Goal: Transaction & Acquisition: Obtain resource

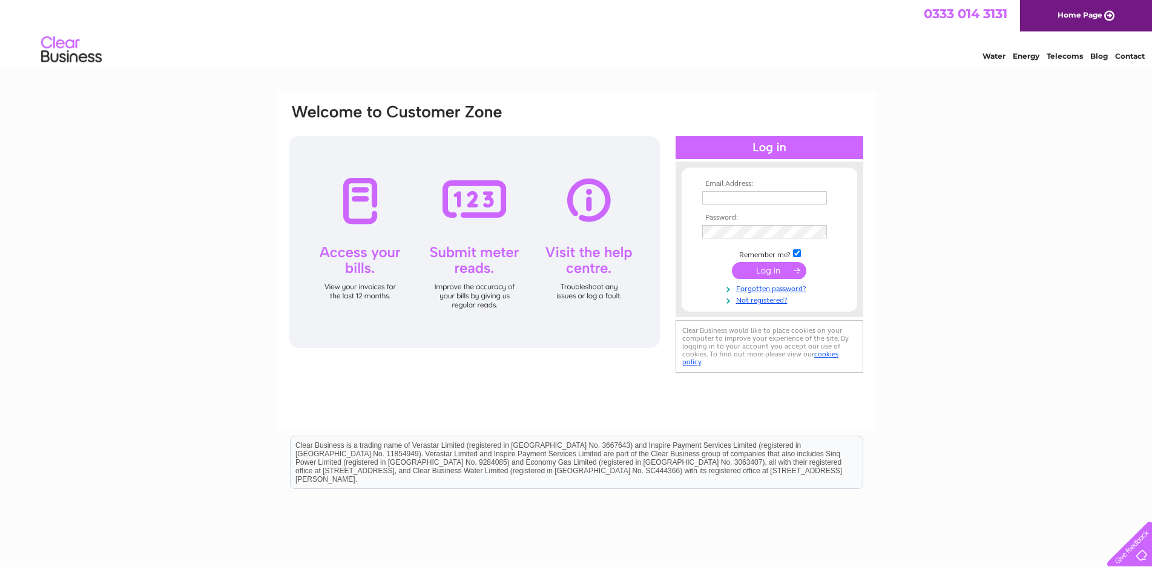
type input "[EMAIL_ADDRESS][PERSON_NAME][DOMAIN_NAME]"
click at [771, 273] on input "submit" at bounding box center [769, 270] width 74 height 17
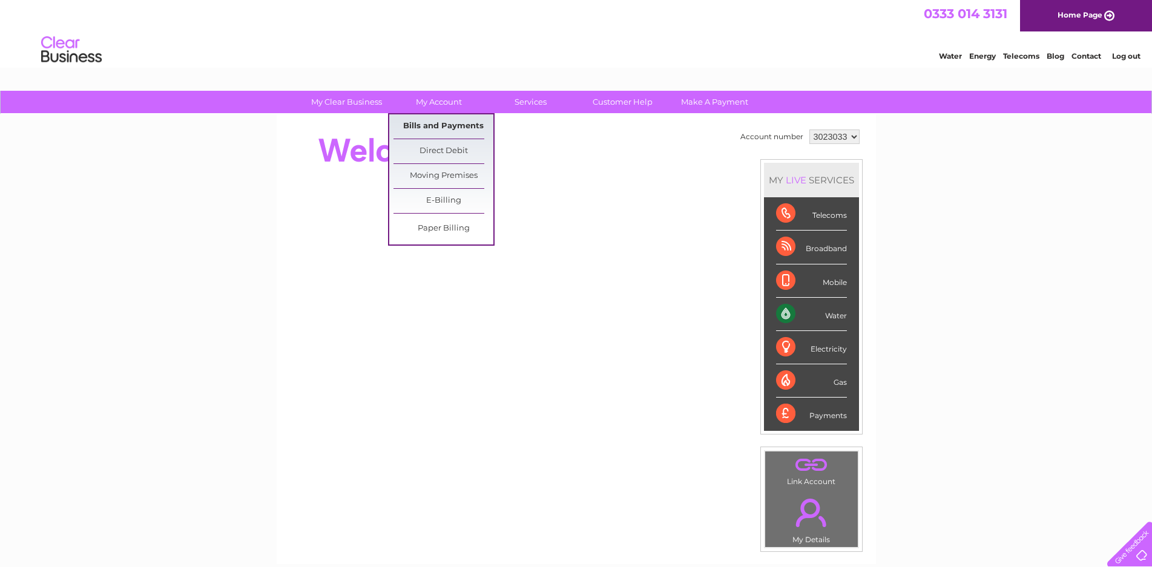
click at [449, 119] on link "Bills and Payments" at bounding box center [444, 126] width 100 height 24
click at [449, 124] on link "Bills and Payments" at bounding box center [444, 126] width 100 height 24
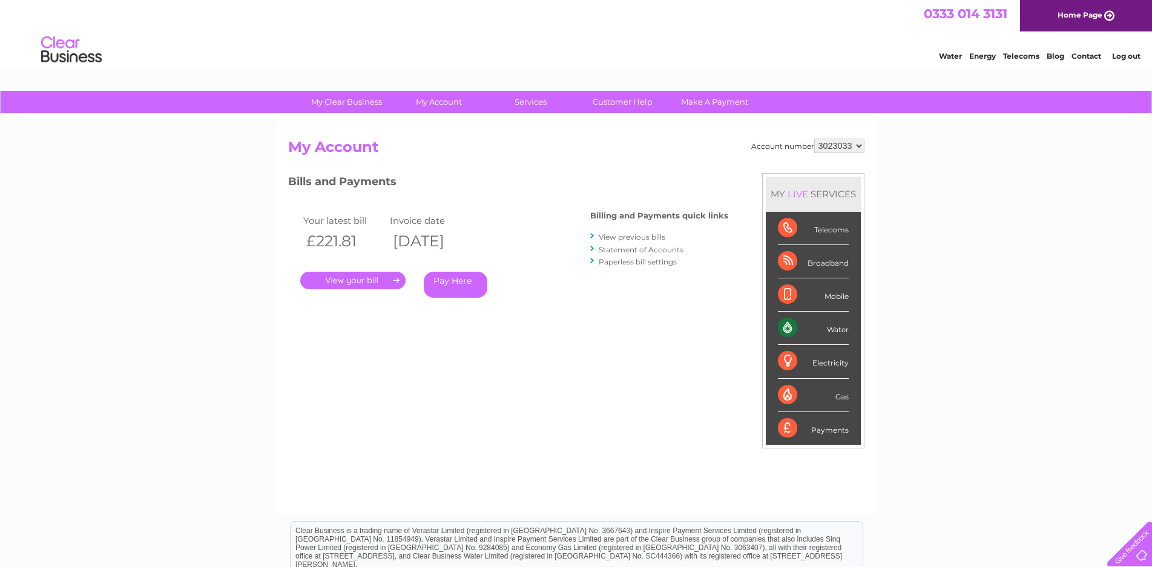
click at [357, 285] on link "." at bounding box center [352, 281] width 105 height 18
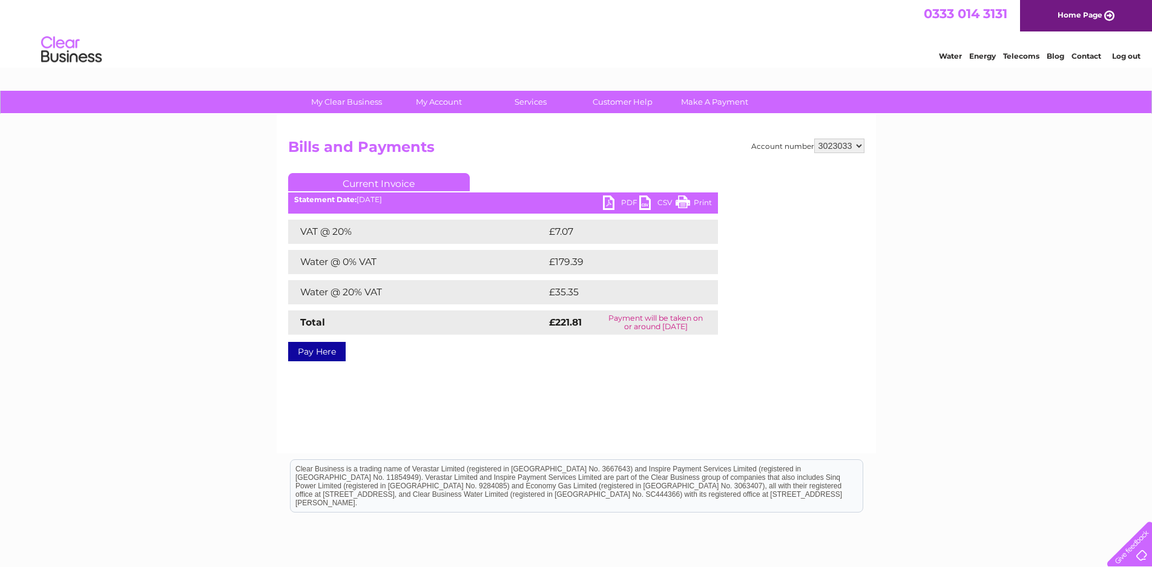
click at [626, 203] on link "PDF" at bounding box center [621, 205] width 36 height 18
click at [1126, 57] on link "Log out" at bounding box center [1126, 55] width 28 height 9
